Goal: Task Accomplishment & Management: Manage account settings

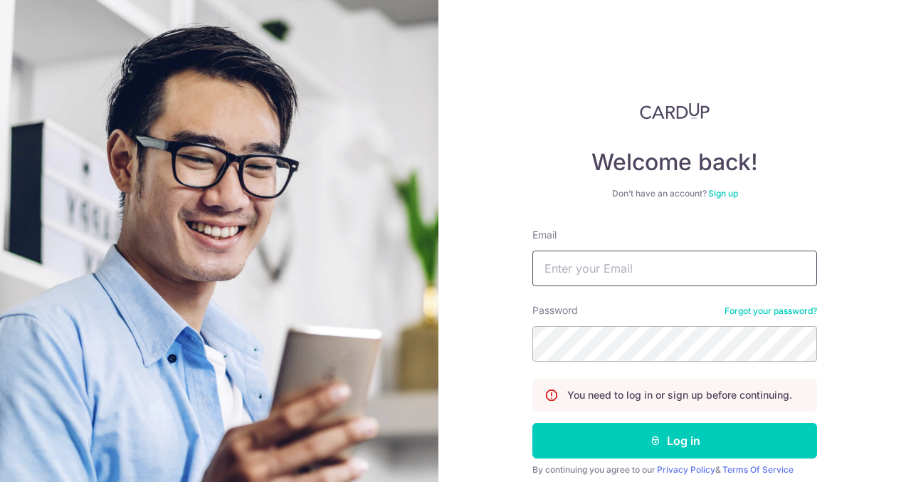
click at [662, 271] on input "Email" at bounding box center [675, 269] width 285 height 36
type input "whlme.accounts@whl.com.sg"
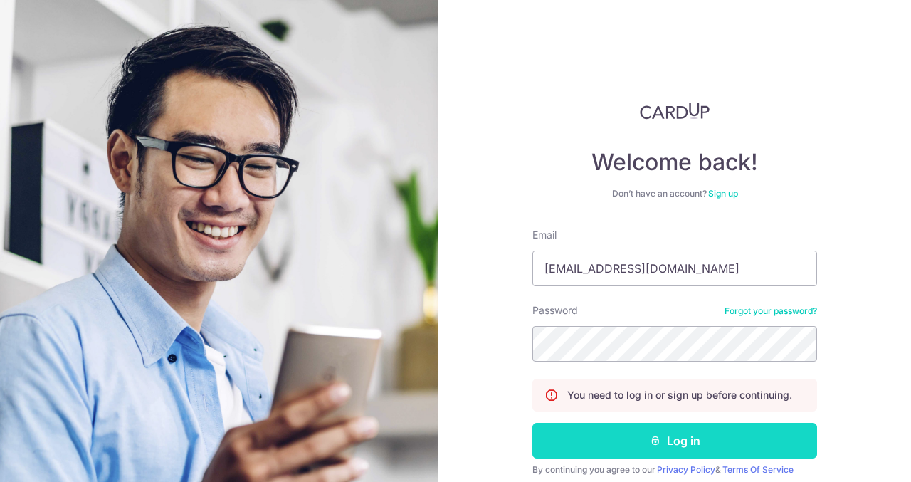
click at [672, 439] on button "Log in" at bounding box center [675, 441] width 285 height 36
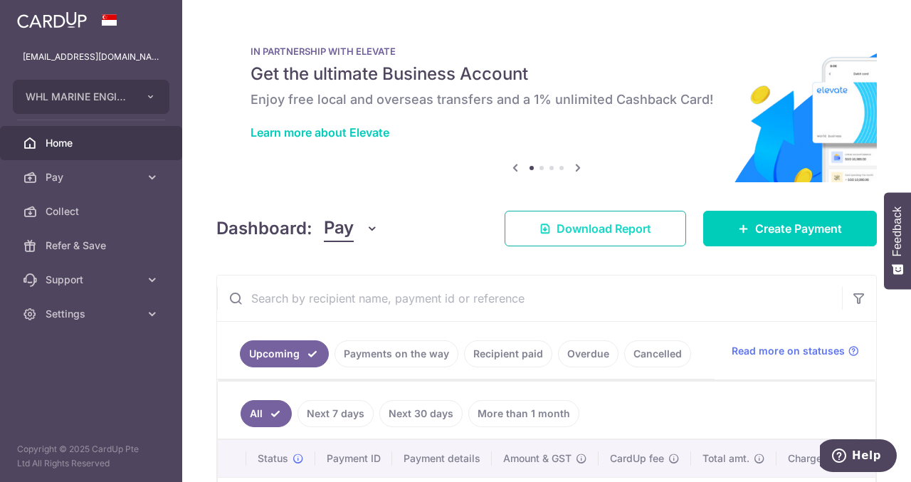
click at [591, 231] on span "Download Report" at bounding box center [604, 228] width 95 height 17
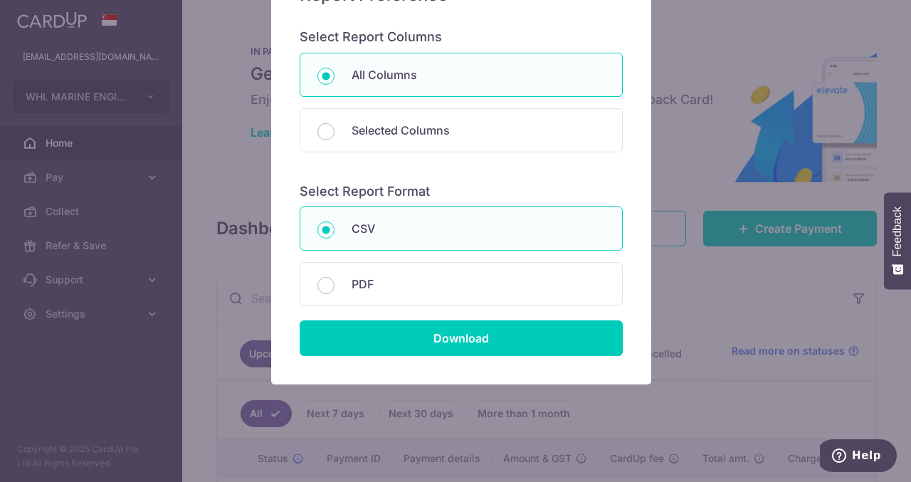
scroll to position [151, 0]
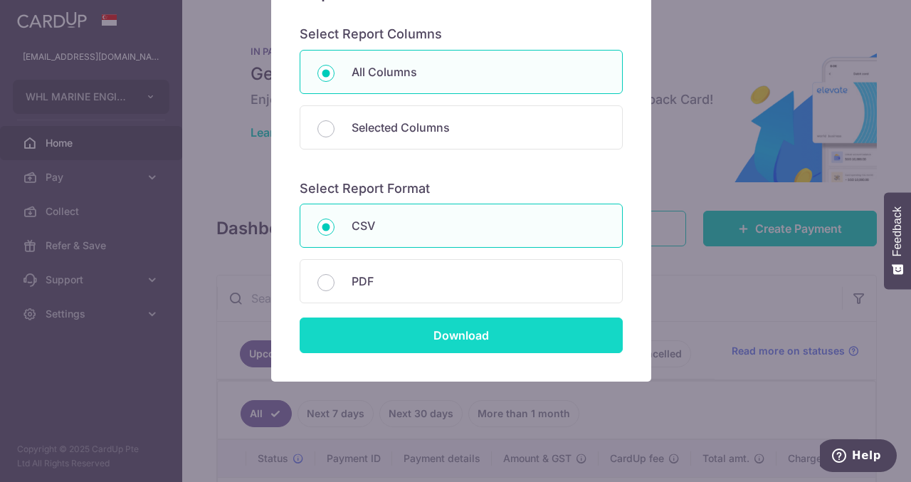
click at [452, 330] on input "Download" at bounding box center [461, 336] width 323 height 36
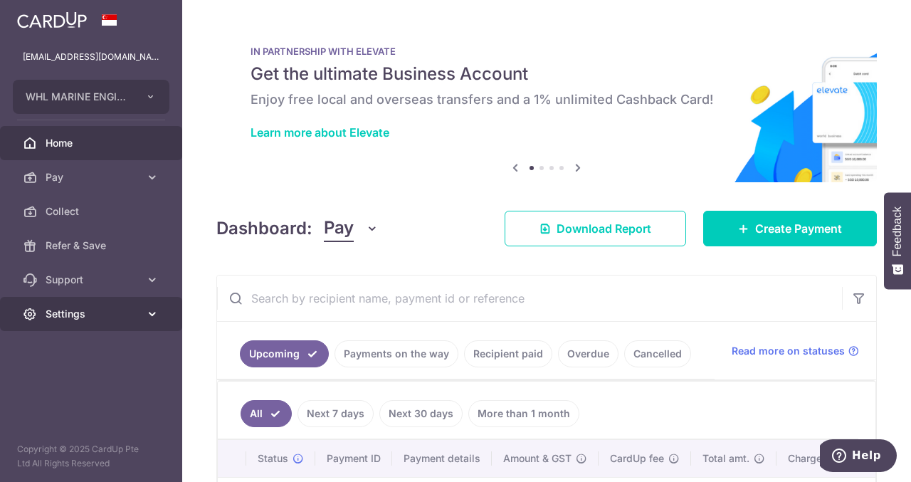
click at [154, 308] on icon at bounding box center [152, 314] width 14 height 14
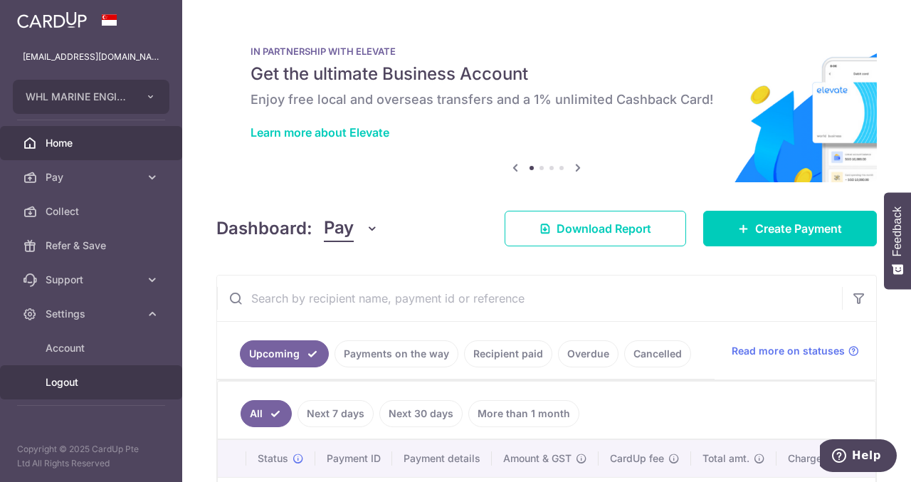
click at [49, 384] on span "Logout" at bounding box center [93, 382] width 94 height 14
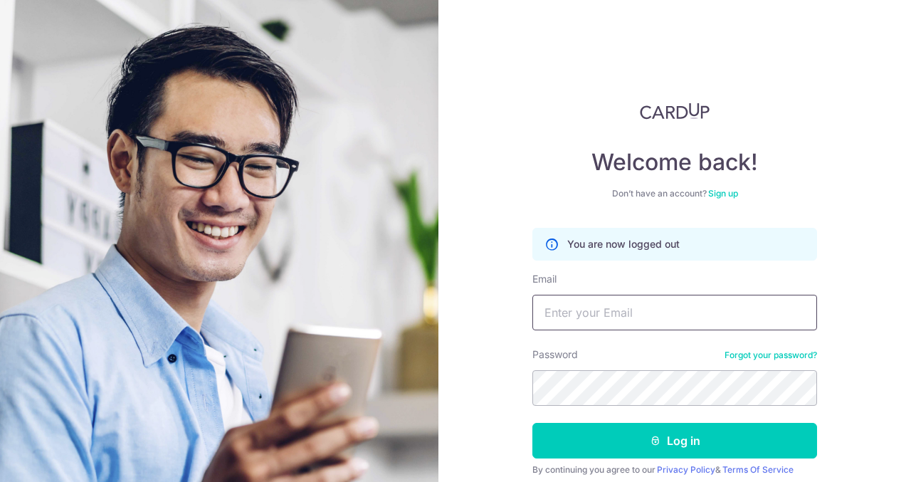
click at [662, 316] on input "Email" at bounding box center [675, 313] width 285 height 36
type input "[EMAIL_ADDRESS][DOMAIN_NAME]"
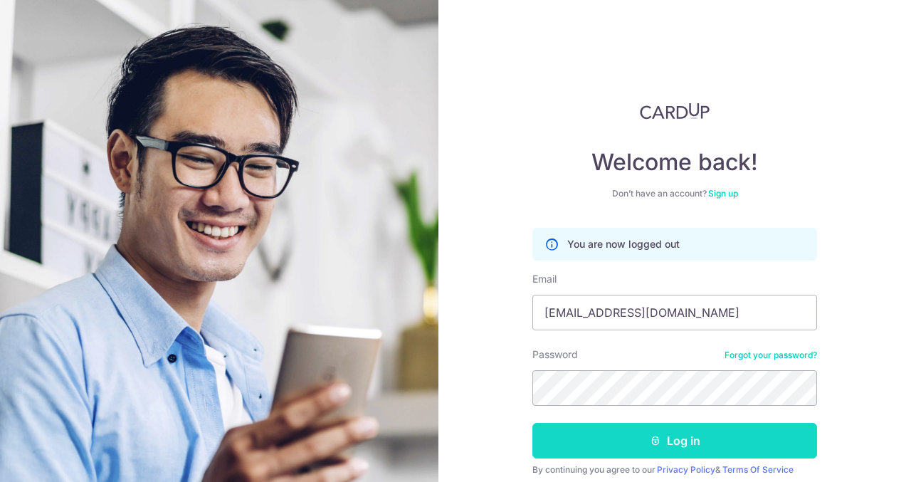
click at [674, 434] on button "Log in" at bounding box center [675, 441] width 285 height 36
